Goal: Obtain resource: Download file/media

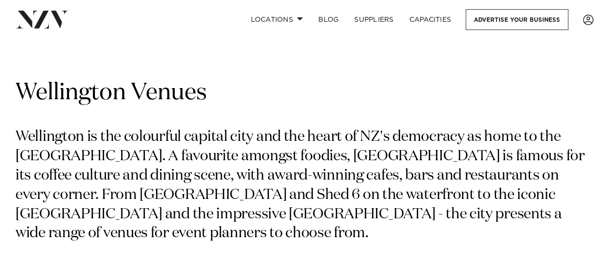
click at [0, 132] on section "Grid Map Wellington Venues Wellington is the colourful capital city and the hea…" at bounding box center [304, 194] width 609 height 270
click at [0, 142] on section "Grid Map Wellington Venues Wellington is the colourful capital city and the hea…" at bounding box center [304, 194] width 609 height 270
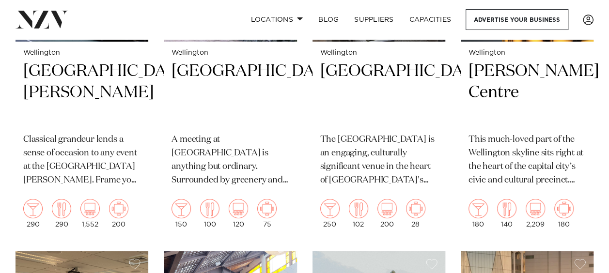
scroll to position [1612, 0]
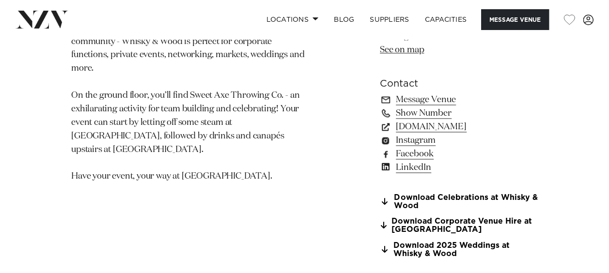
scroll to position [663, 0]
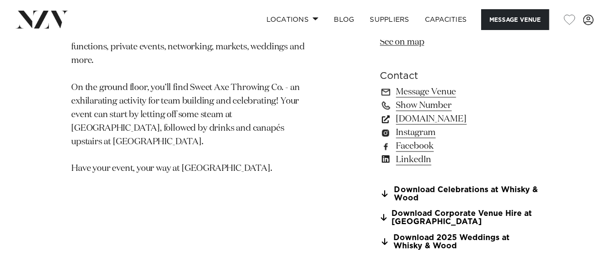
click at [495, 121] on link "www.whiskyandwood.co.nz" at bounding box center [459, 119] width 158 height 14
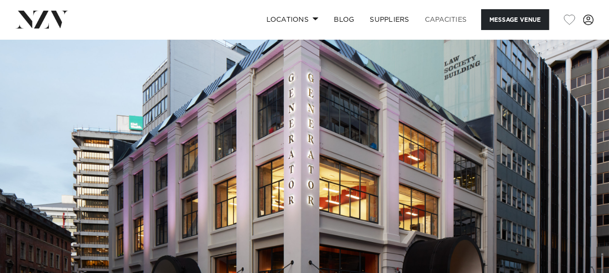
click at [462, 21] on link "Capacities" at bounding box center [446, 19] width 58 height 21
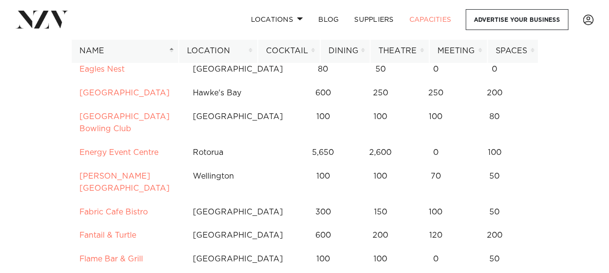
scroll to position [1921, 0]
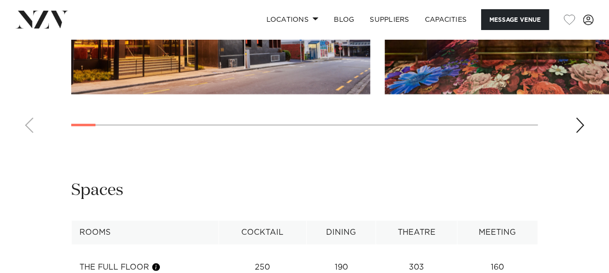
scroll to position [1215, 0]
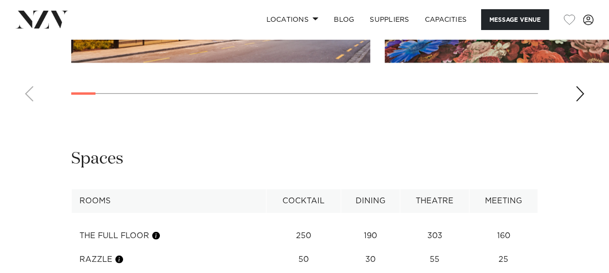
scroll to position [1239, 0]
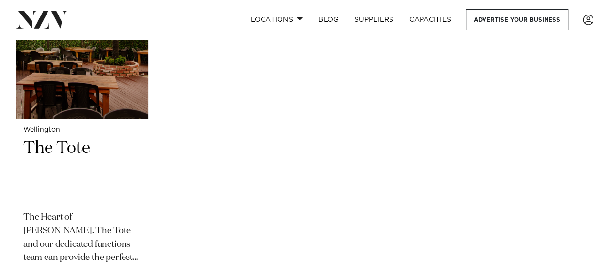
scroll to position [4396, 0]
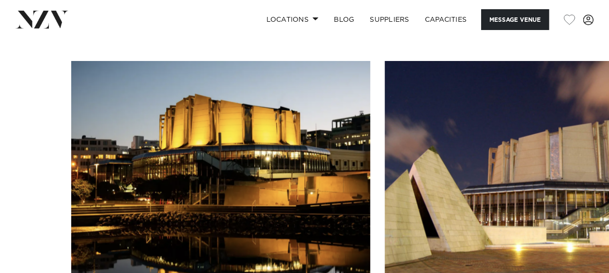
scroll to position [1075, 0]
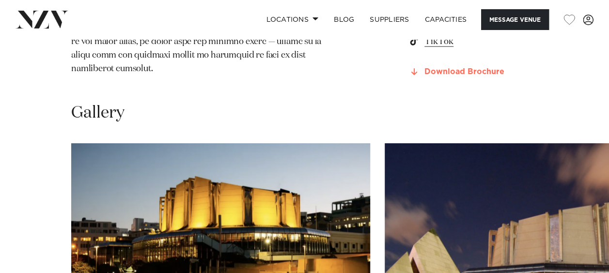
click at [463, 76] on link "Download Brochure" at bounding box center [472, 71] width 129 height 9
